Goal: Task Accomplishment & Management: Manage account settings

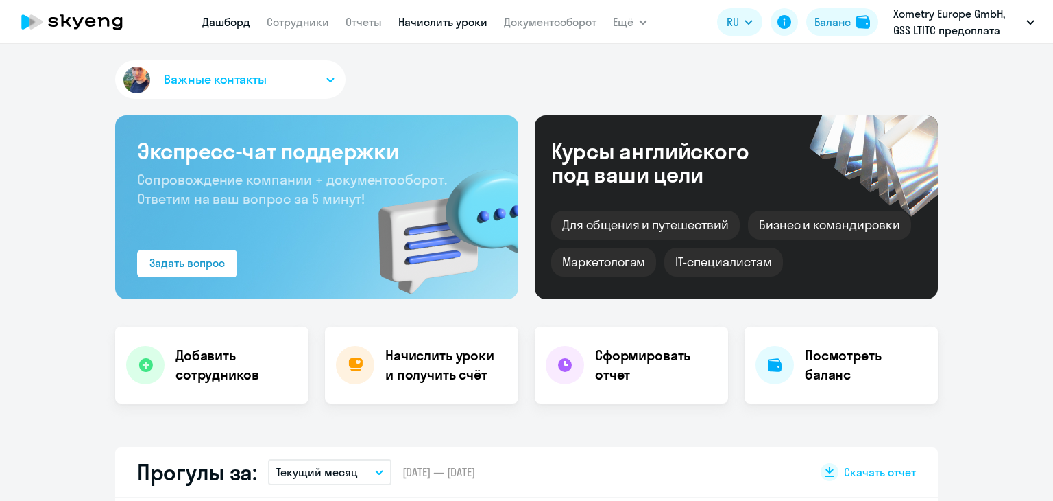
click at [449, 21] on link "Начислить уроки" at bounding box center [442, 22] width 89 height 14
select select "30"
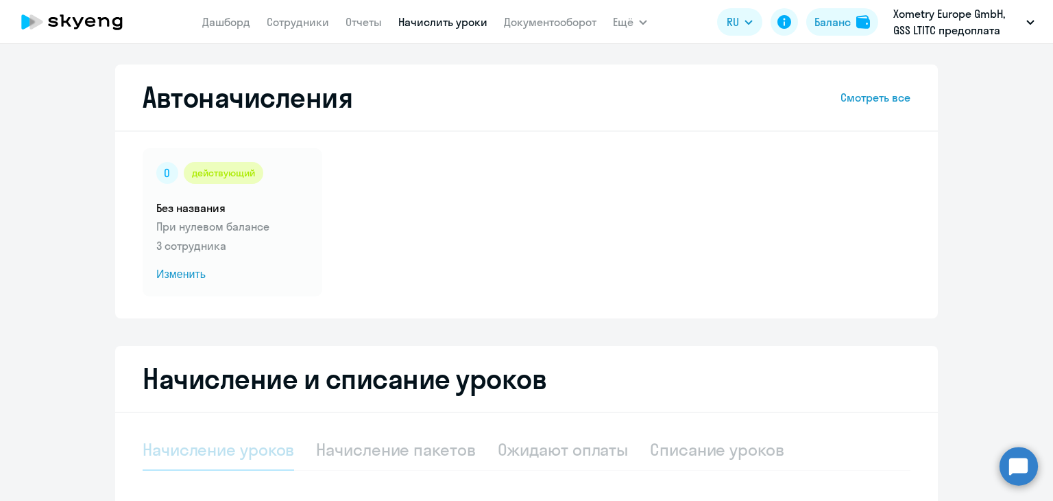
select select "10"
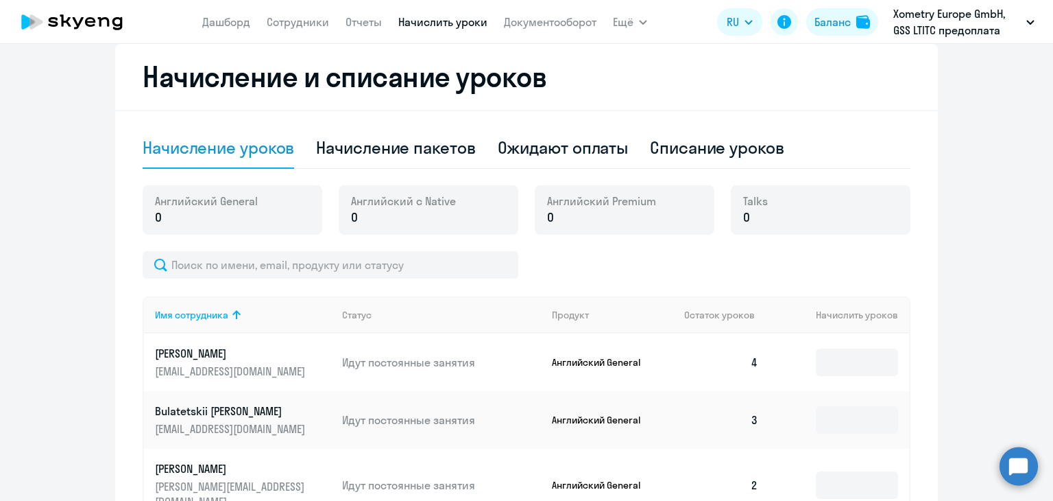
scroll to position [302, 0]
click at [403, 152] on div "Начисление пакетов" at bounding box center [395, 147] width 159 height 22
select select "10"
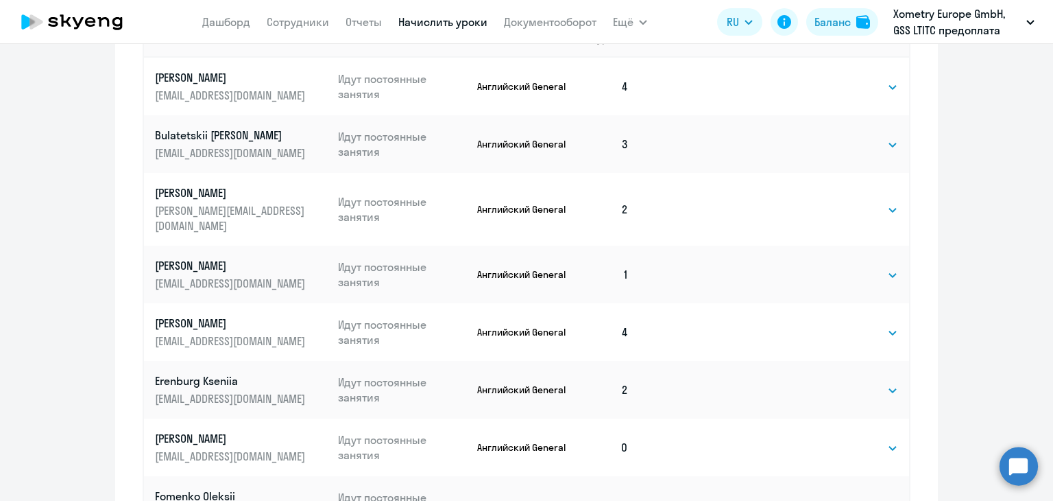
scroll to position [650, 0]
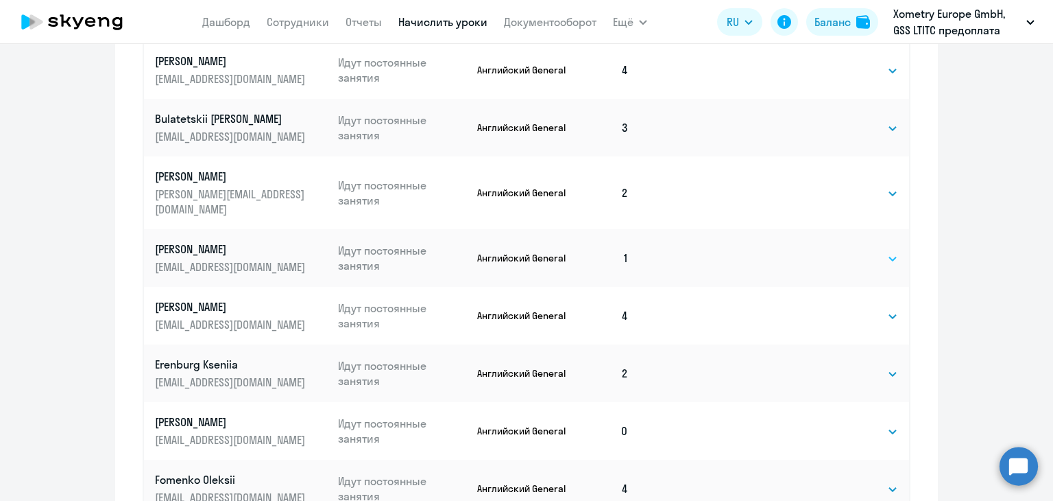
click at [855, 250] on select "Выбрать 4 8 16 32 64" at bounding box center [870, 258] width 56 height 16
select select "8"
click at [842, 250] on select "Выбрать 4 8 16 32 64" at bounding box center [870, 258] width 56 height 16
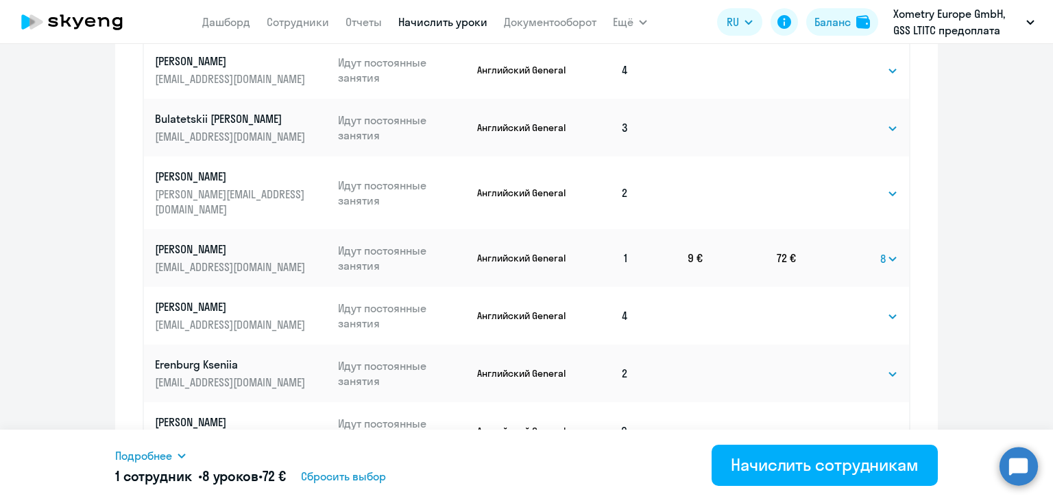
scroll to position [834, 0]
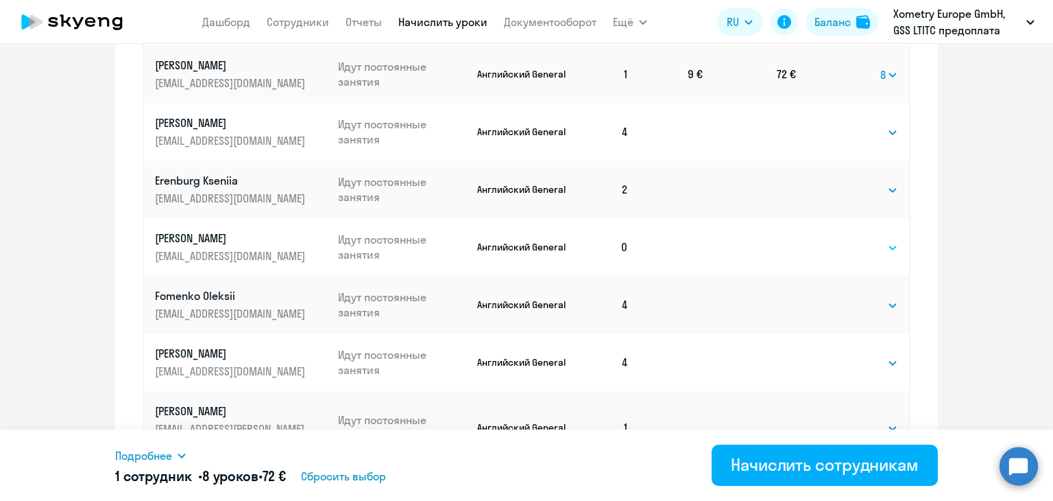
click at [843, 239] on select "Выбрать 4 8 16 32 64" at bounding box center [870, 247] width 56 height 16
select select "8"
click at [842, 239] on select "Выбрать 4 8 16 32 64" at bounding box center [870, 247] width 56 height 16
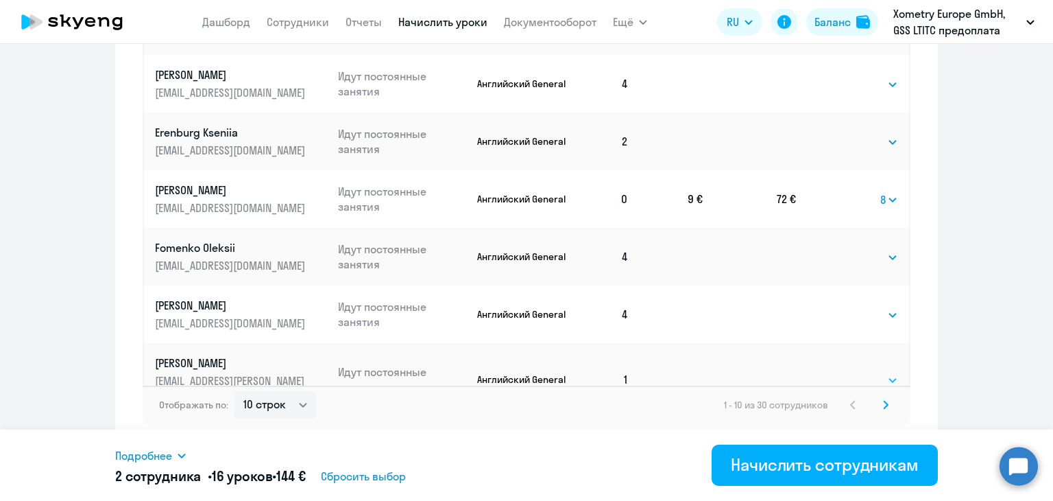
click at [878, 372] on select "Выбрать 4 8 16 32 64" at bounding box center [870, 380] width 56 height 16
select select "8"
click at [842, 372] on select "Выбрать 4 8 16 32 64" at bounding box center [870, 380] width 56 height 16
click at [883, 404] on icon at bounding box center [885, 405] width 5 height 10
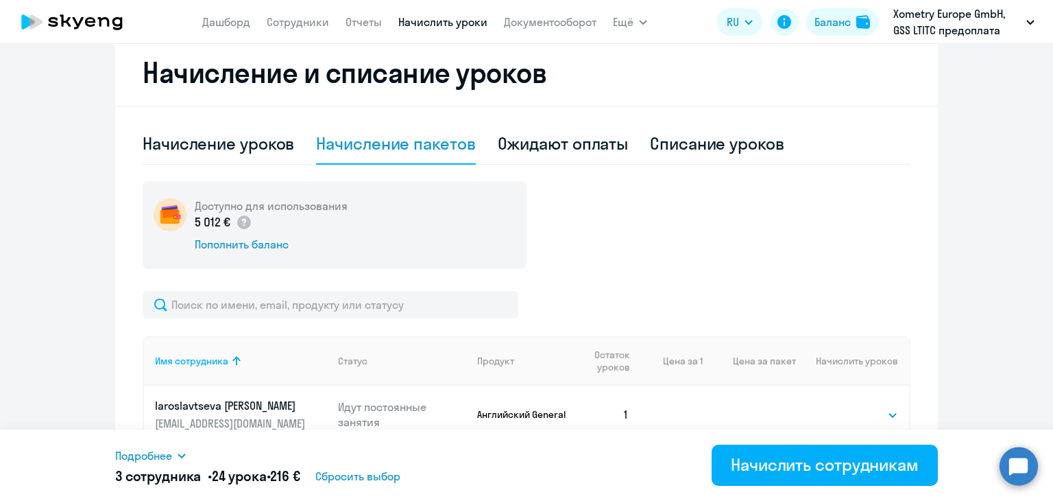
scroll to position [423, 0]
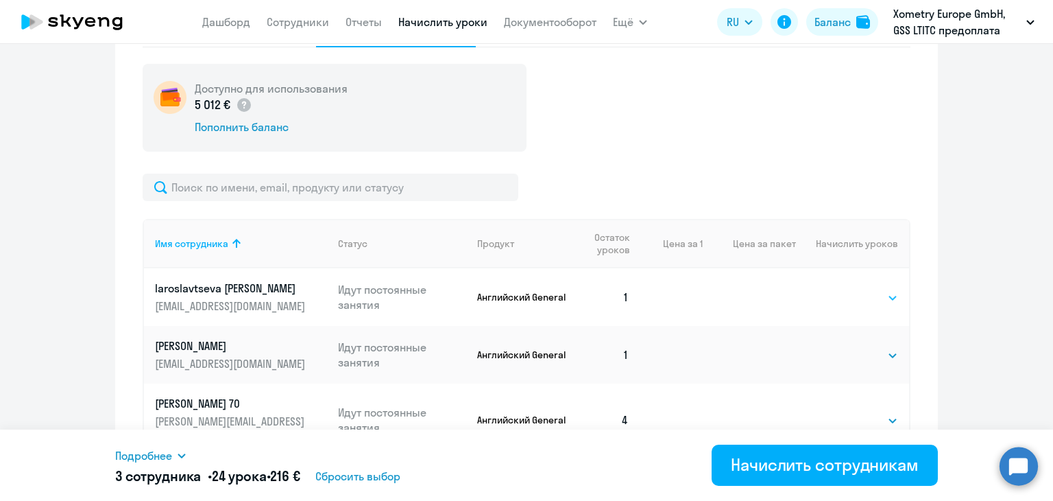
click at [868, 297] on select "Выбрать 4 8 16 32 64" at bounding box center [870, 297] width 56 height 16
select select "8"
click at [842, 289] on select "Выбрать 4 8 16 32 64" at bounding box center [870, 297] width 56 height 16
drag, startPoint x: 865, startPoint y: 348, endPoint x: 842, endPoint y: 402, distance: 58.1
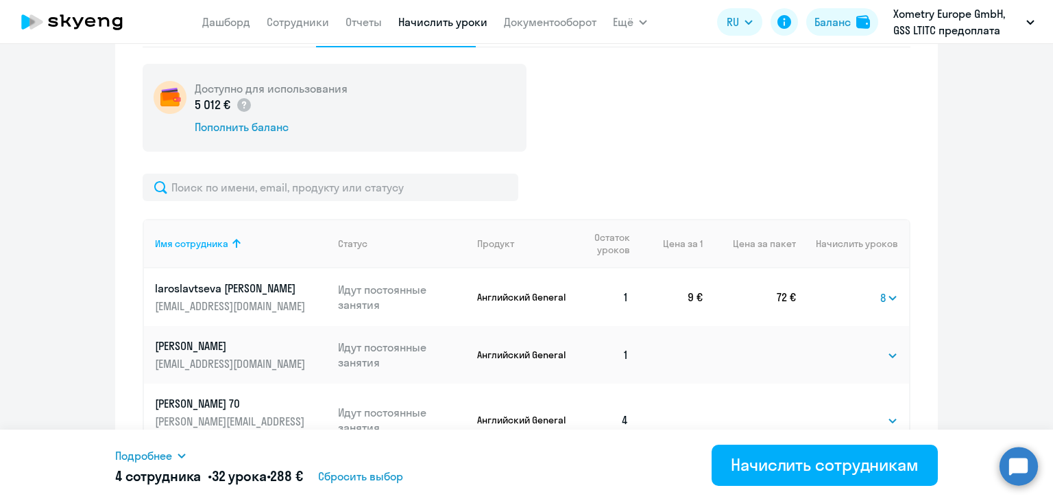
select select "8"
click at [842, 347] on select "Выбрать 4 8 16 32 64" at bounding box center [870, 355] width 56 height 16
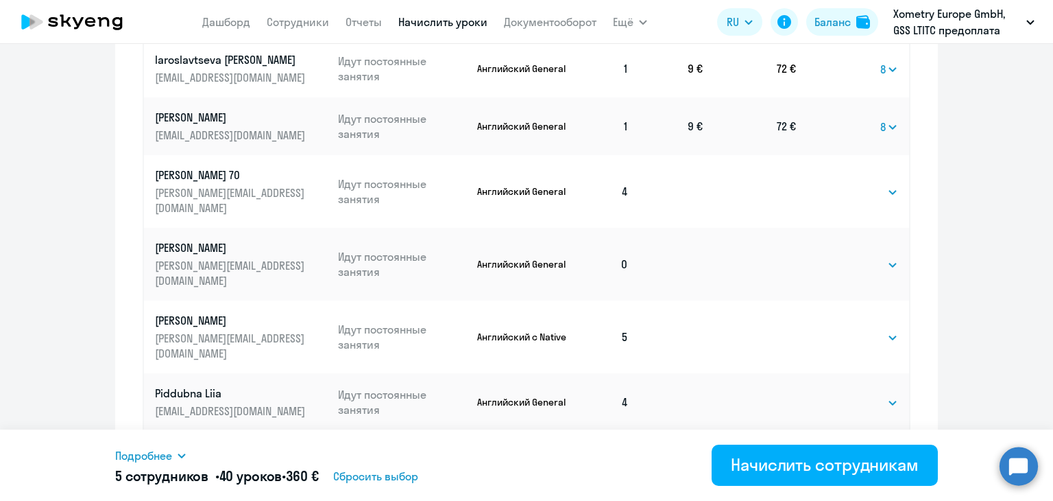
scroll to position [653, 0]
click at [849, 255] on select "Выбрать 4 8 16 32 64" at bounding box center [870, 263] width 56 height 16
select select "8"
click at [842, 255] on select "Выбрать 4 8 16 32 64" at bounding box center [870, 263] width 56 height 16
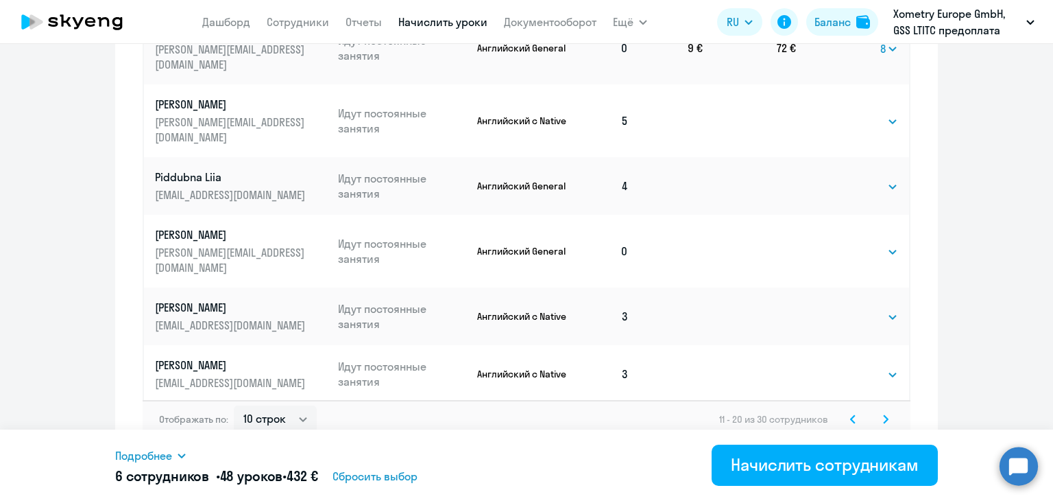
click at [861, 215] on td "Выбрать 4 8 16 32 64 Выбрать" at bounding box center [852, 251] width 113 height 73
click at [853, 243] on select "Выбрать 4 8 16 32 64" at bounding box center [870, 251] width 56 height 16
select select "8"
click at [842, 243] on select "Выбрать 4 8 16 32 64" at bounding box center [870, 251] width 56 height 16
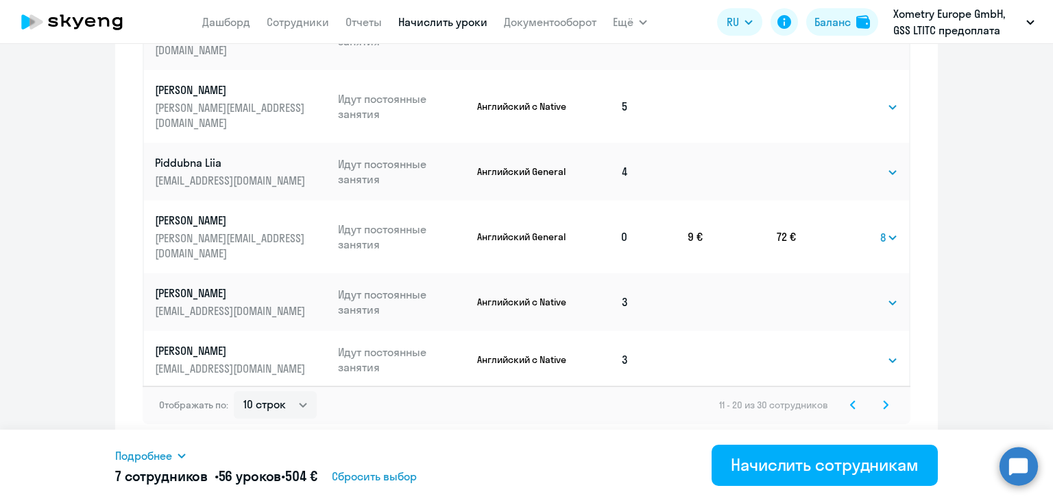
click at [883, 407] on icon at bounding box center [885, 405] width 5 height 10
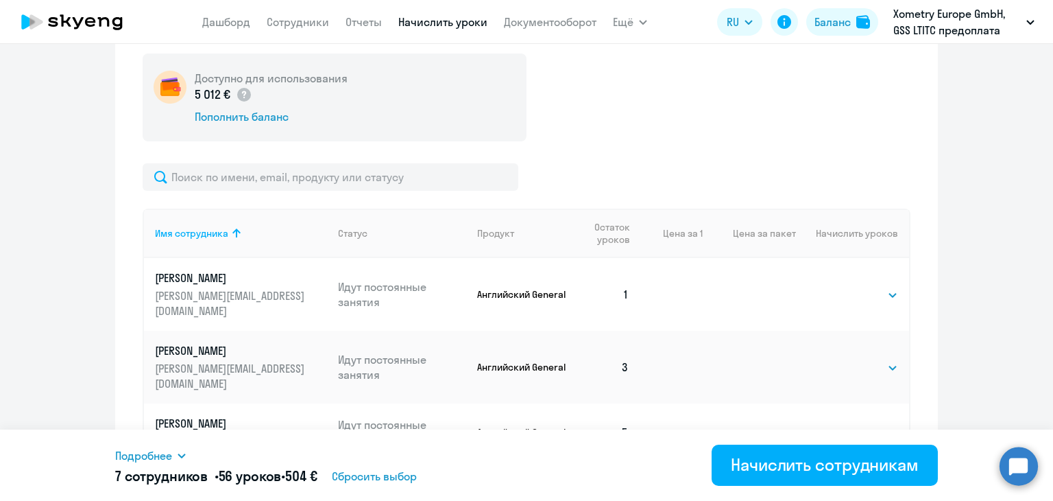
scroll to position [440, 0]
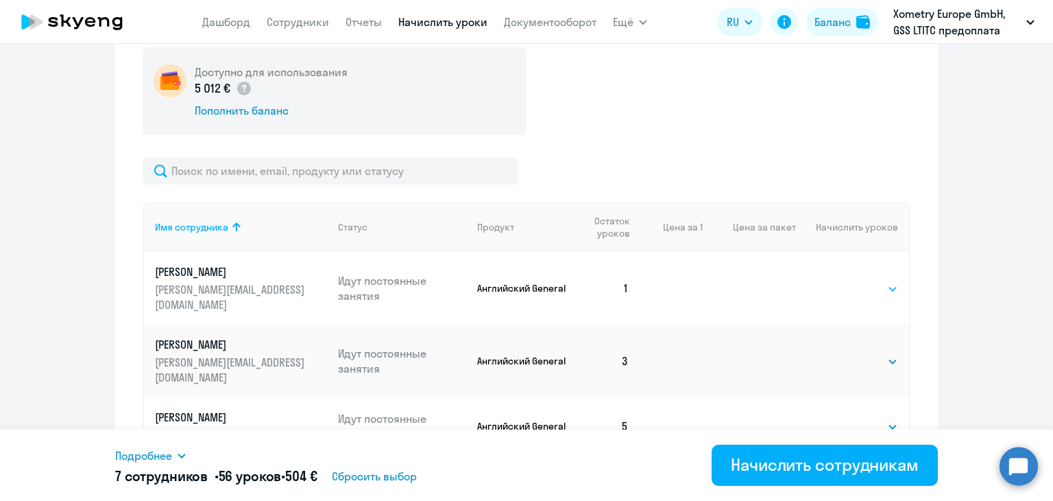
click at [848, 288] on select "Выбрать 4 8 16 32 64" at bounding box center [870, 289] width 56 height 16
select select "8"
click at [842, 281] on select "Выбрать 4 8 16 32 64" at bounding box center [870, 289] width 56 height 16
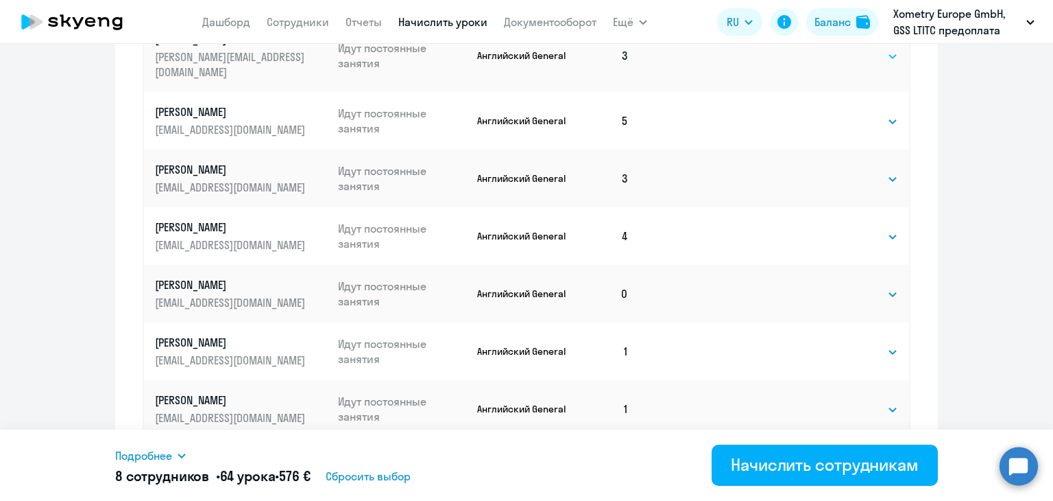
scroll to position [757, 0]
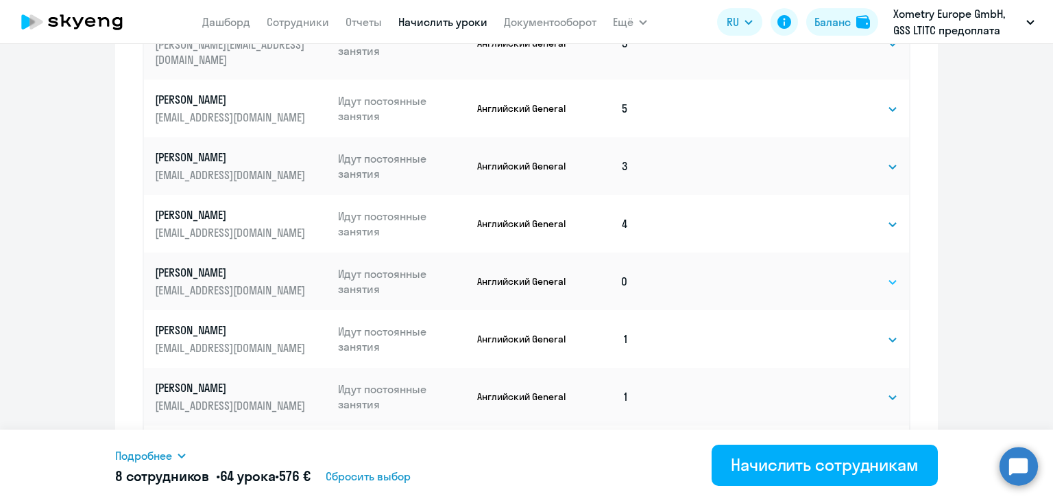
click at [856, 274] on select "Выбрать 4 8 16 32 64" at bounding box center [870, 282] width 56 height 16
select select "8"
click at [842, 274] on select "Выбрать 4 8 16 32 64" at bounding box center [870, 282] width 56 height 16
click at [842, 331] on select "Выбрать 4 8 16 32 64" at bounding box center [870, 339] width 56 height 16
select select "8"
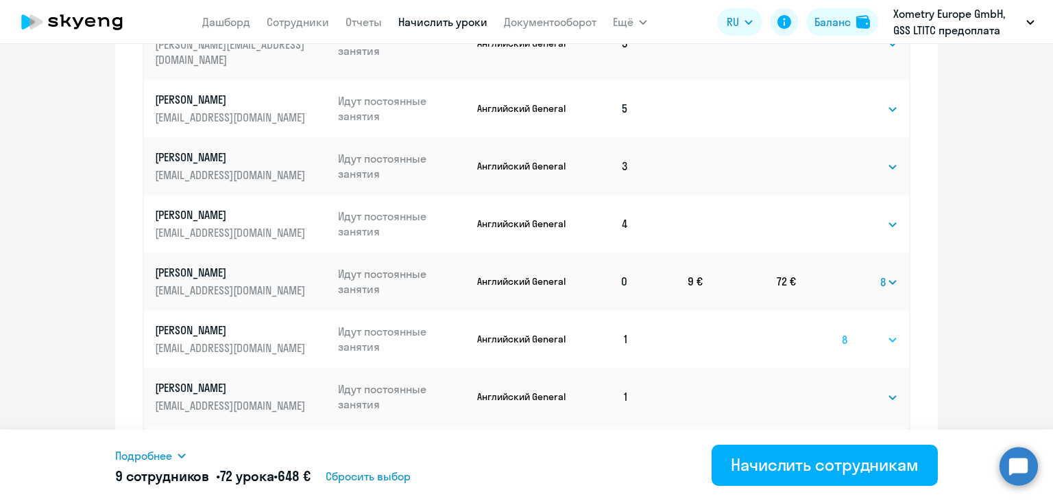
click at [842, 331] on select "Выбрать 4 8 16 32 64" at bounding box center [870, 339] width 56 height 16
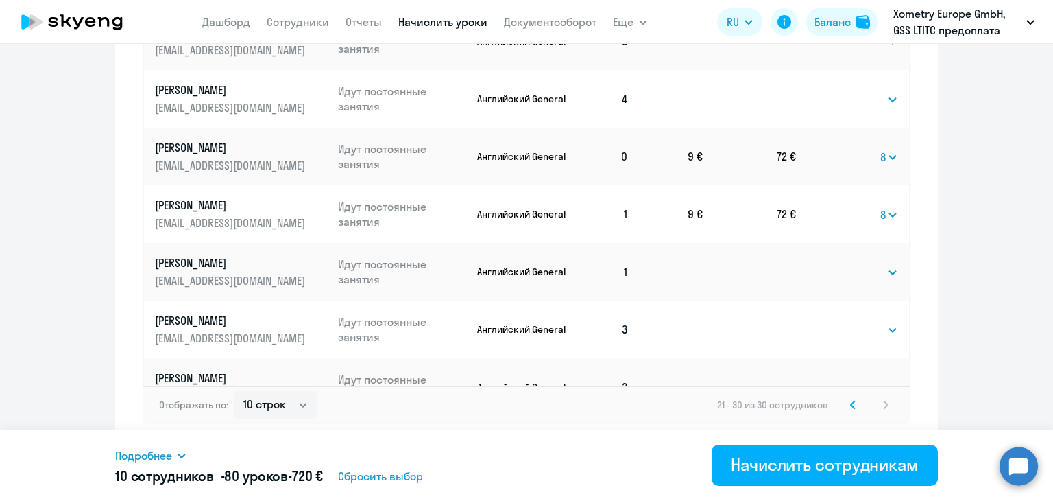
scroll to position [881, 0]
click at [853, 265] on select "Выбрать 4 8 16 32 64" at bounding box center [870, 273] width 56 height 16
select select "8"
click at [842, 265] on select "Выбрать 4 8 16 32 64" at bounding box center [870, 273] width 56 height 16
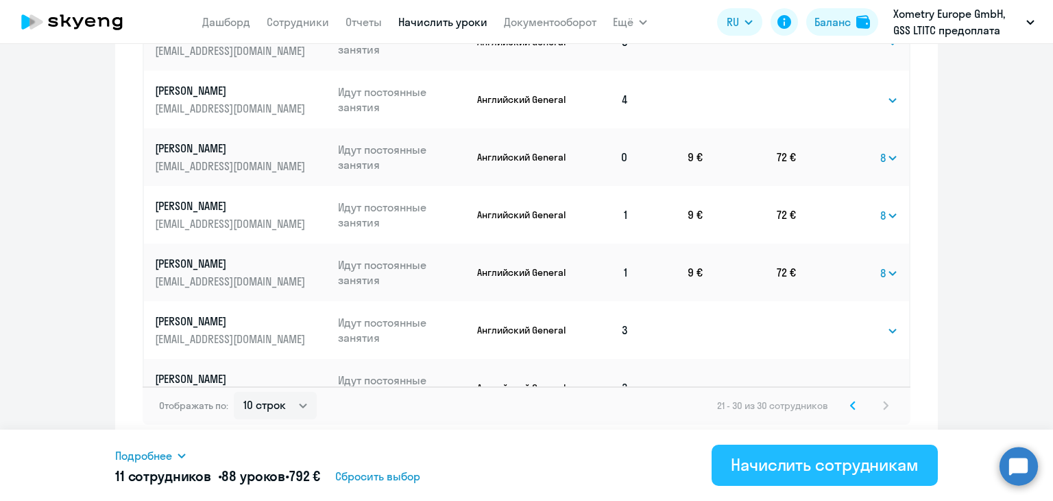
click at [802, 475] on button "Начислить сотрудникам" at bounding box center [825, 464] width 226 height 41
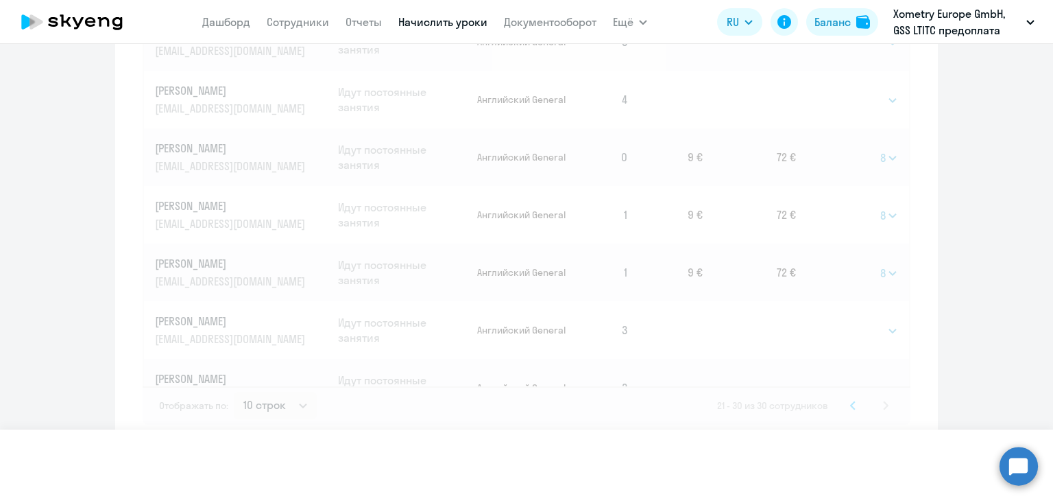
select select
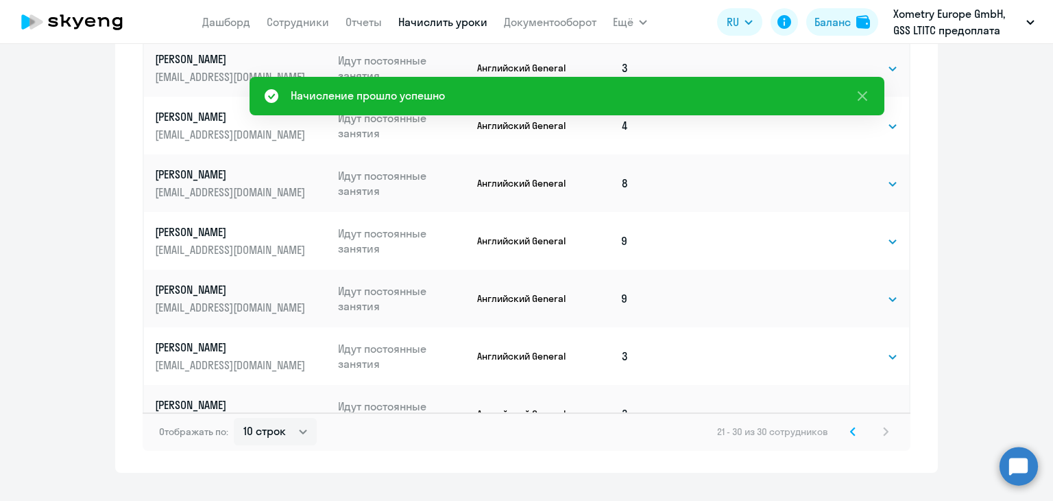
scroll to position [882, 0]
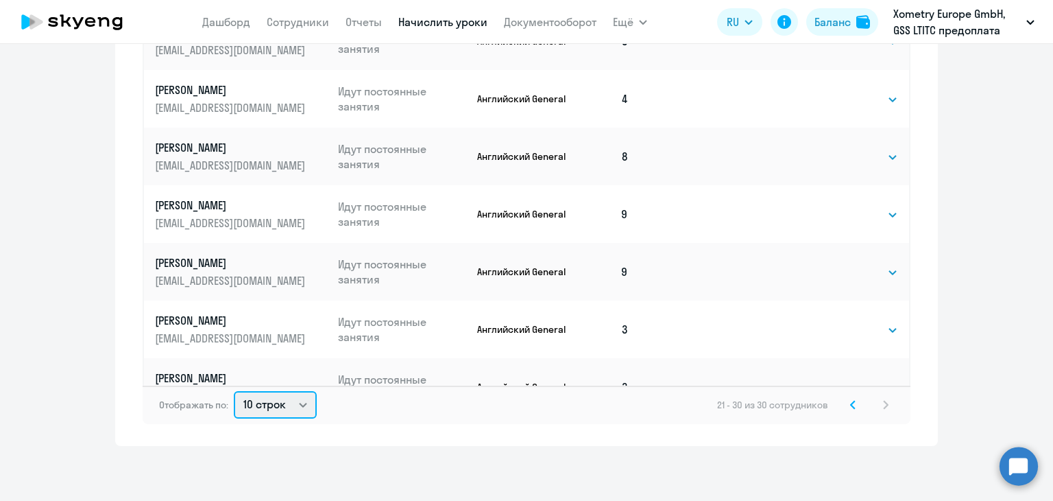
click at [280, 414] on select "10 строк 30 строк 50 строк" at bounding box center [275, 404] width 83 height 27
select select "50"
click at [234, 391] on select "10 строк 30 строк 50 строк" at bounding box center [275, 404] width 83 height 27
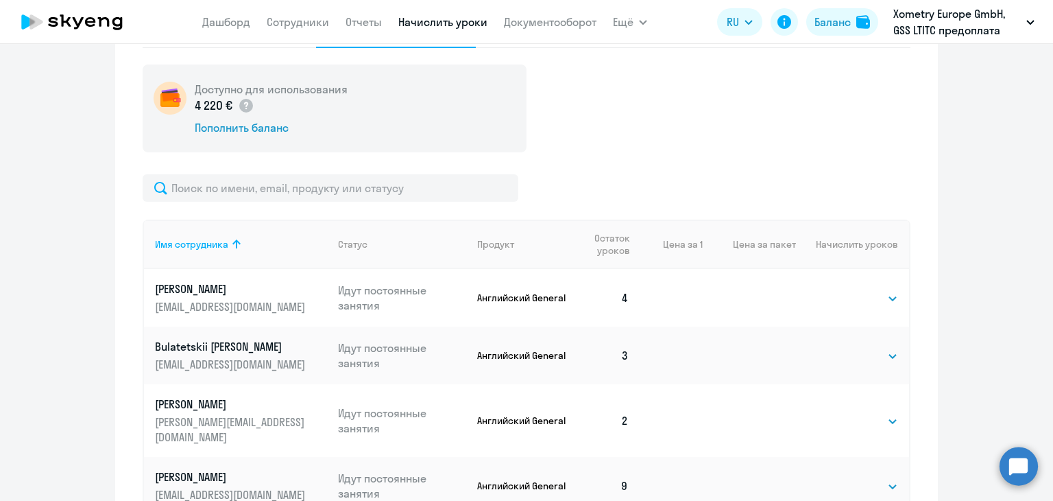
scroll to position [422, 0]
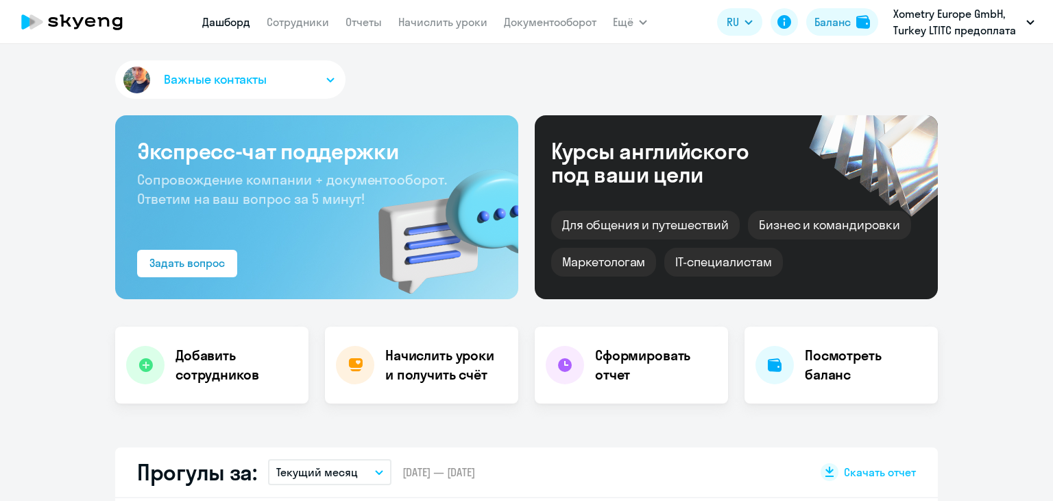
select select "30"
click at [451, 18] on link "Начислить уроки" at bounding box center [442, 22] width 89 height 14
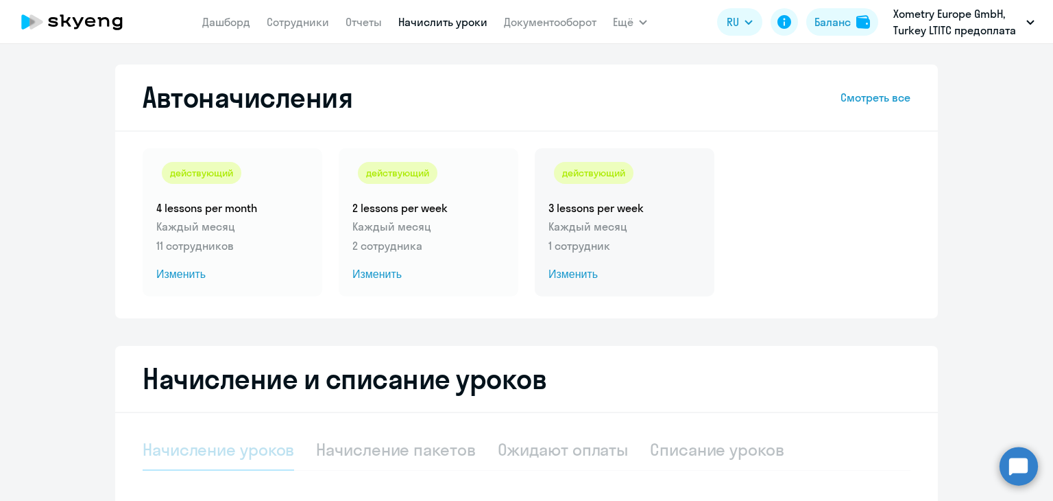
select select "10"
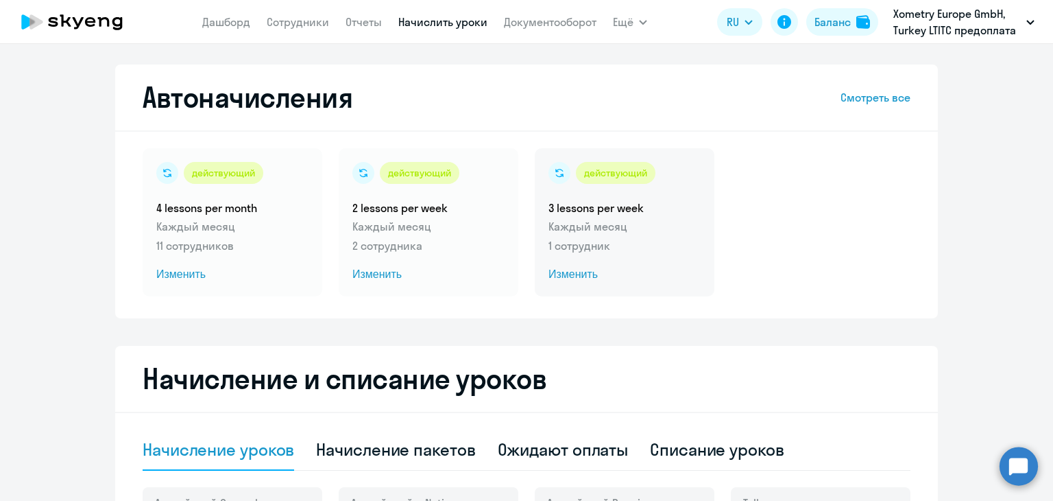
scroll to position [143, 0]
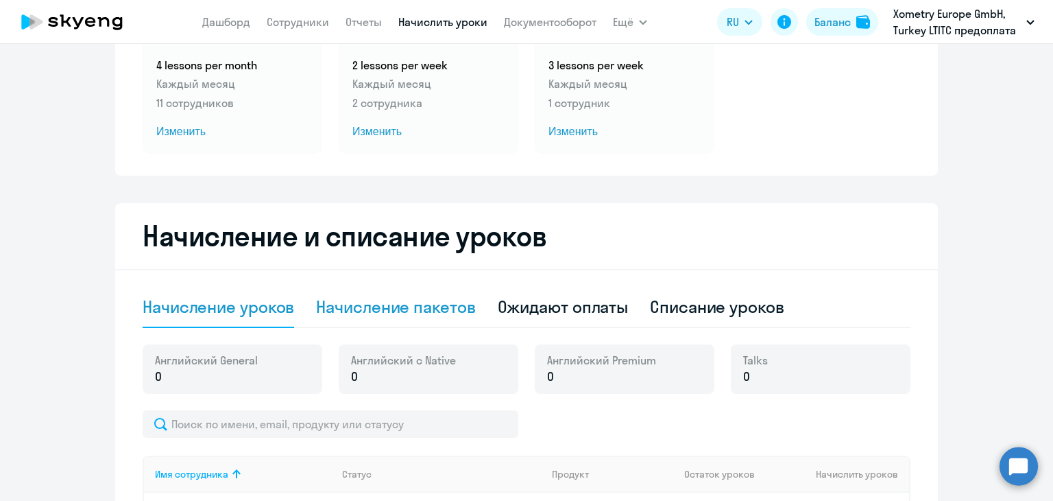
click at [433, 294] on div "Начисление пакетов" at bounding box center [395, 307] width 159 height 41
select select "10"
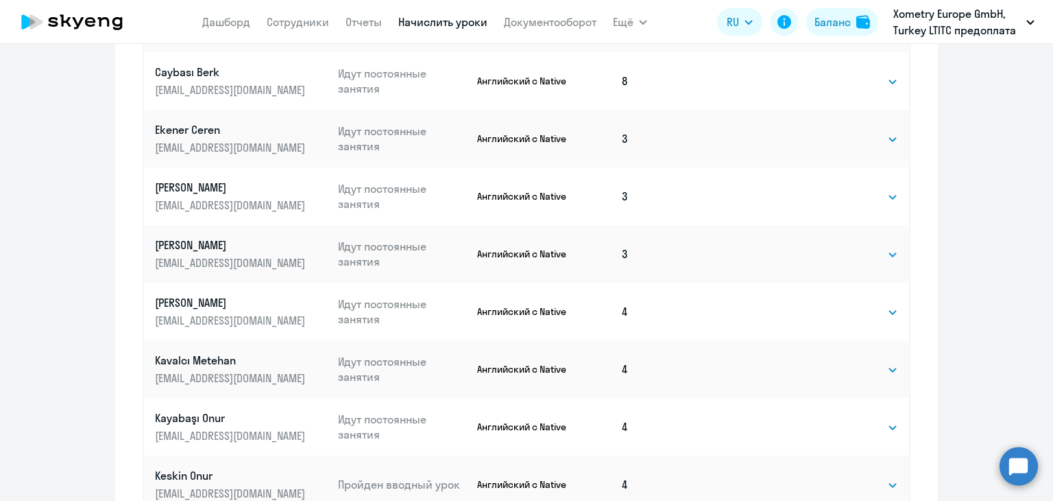
scroll to position [882, 0]
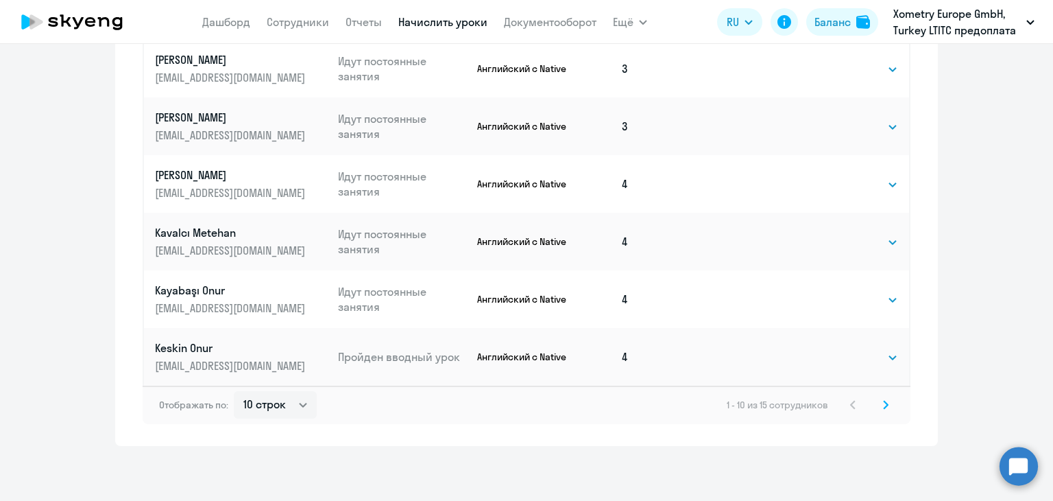
click at [878, 404] on svg-icon at bounding box center [886, 404] width 16 height 16
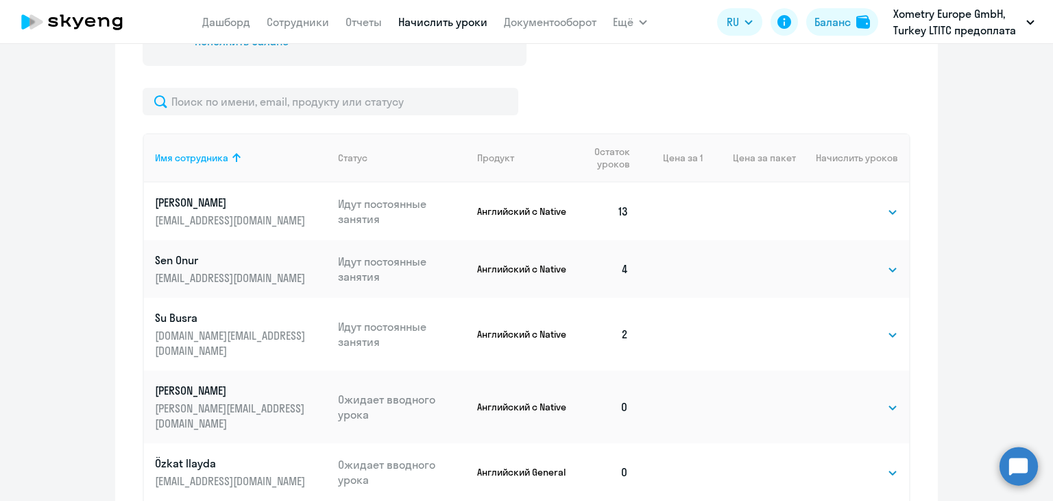
scroll to position [594, 0]
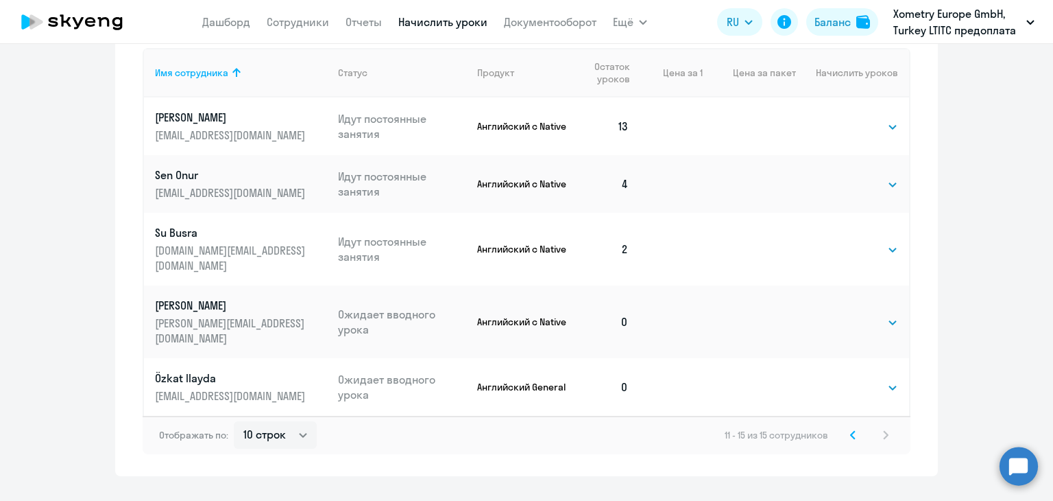
click at [833, 296] on td "Выбрать 4 8 16 32 64 Выбрать" at bounding box center [852, 321] width 113 height 73
click at [850, 314] on select "Выбрать 4 8 16 32 64" at bounding box center [870, 322] width 56 height 16
